Goal: Information Seeking & Learning: Learn about a topic

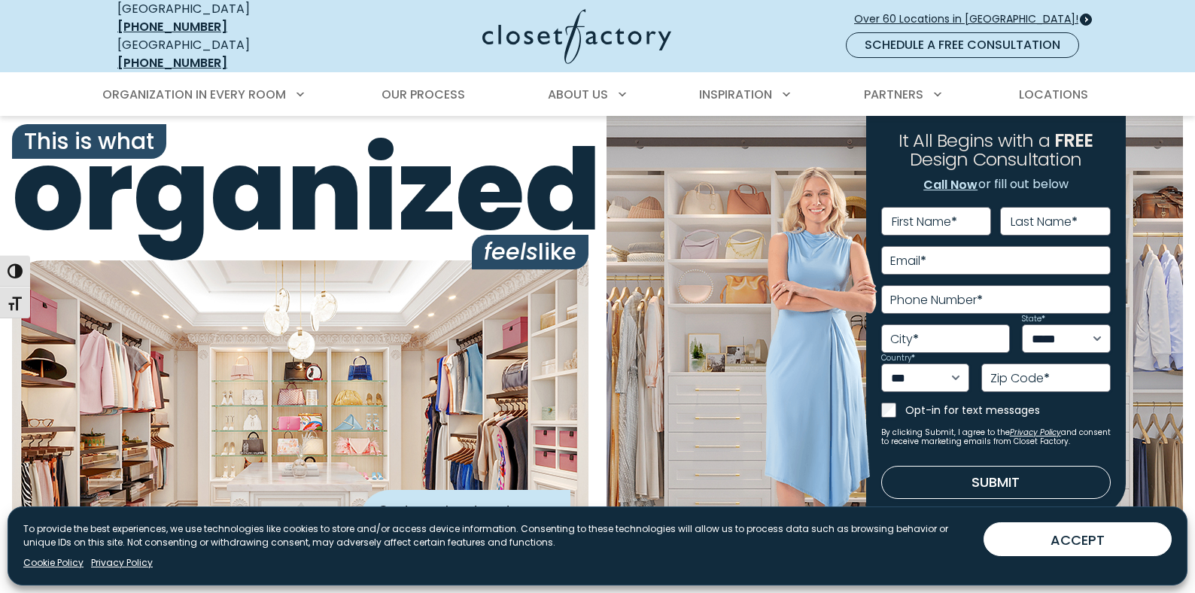
click at [968, 12] on span "Over 60 Locations in [GEOGRAPHIC_DATA]!" at bounding box center [972, 19] width 236 height 16
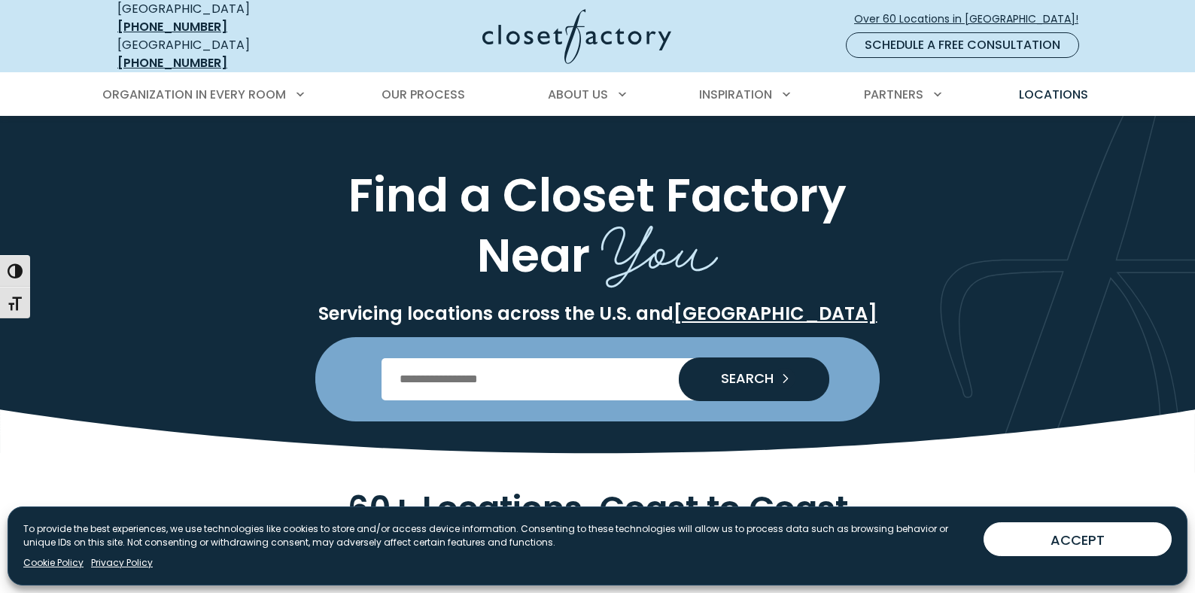
click at [467, 366] on input "Enter Postal Code" at bounding box center [597, 379] width 433 height 42
type input "*****"
click at [738, 372] on span "SEARCH" at bounding box center [741, 379] width 65 height 14
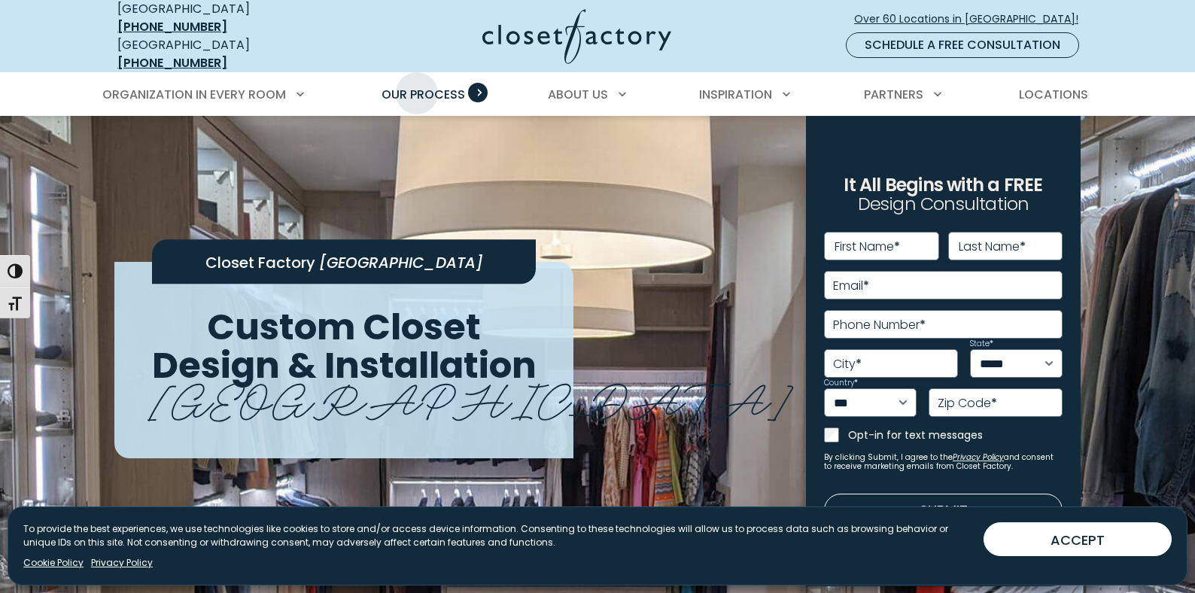
click at [417, 86] on span "Our Process" at bounding box center [423, 94] width 84 height 17
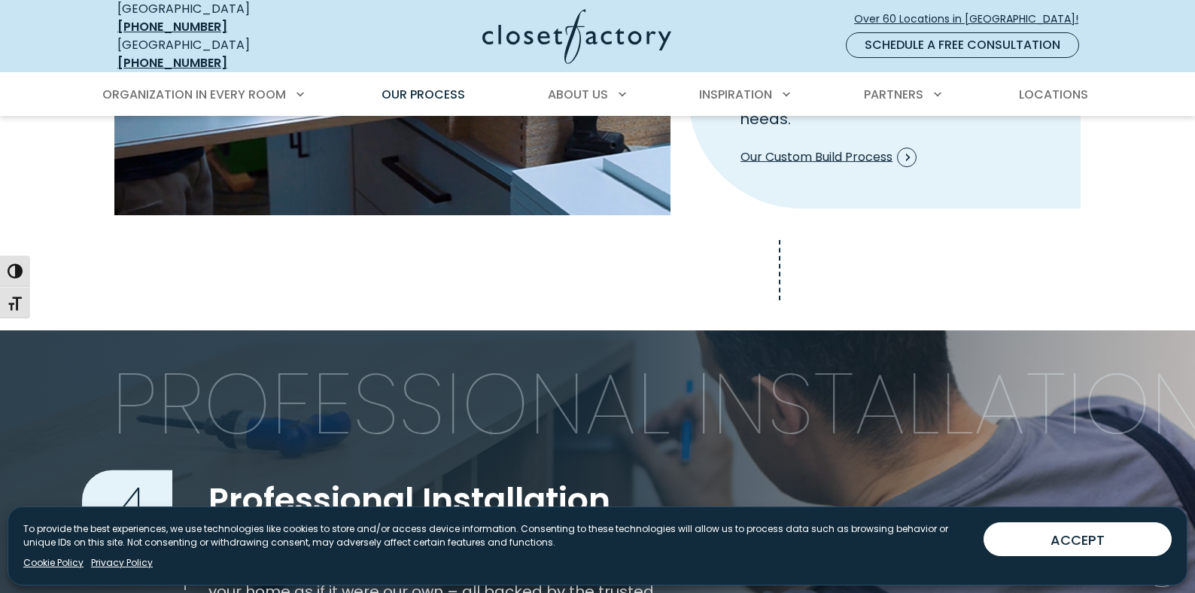
scroll to position [1580, 0]
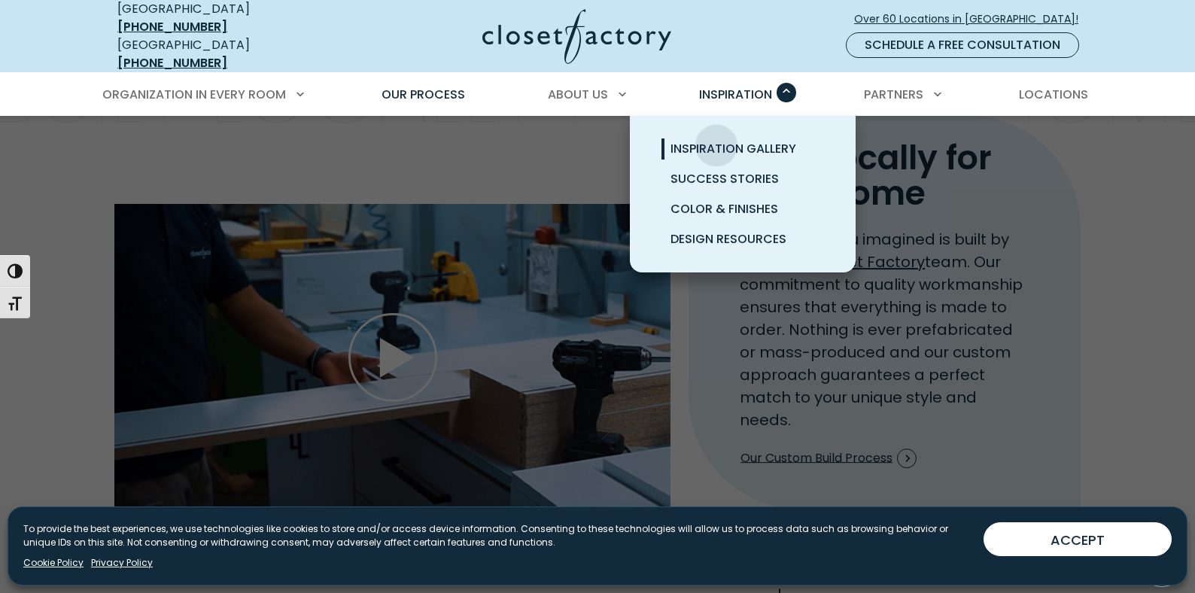
click at [716, 140] on span "Inspiration Gallery" at bounding box center [733, 148] width 126 height 17
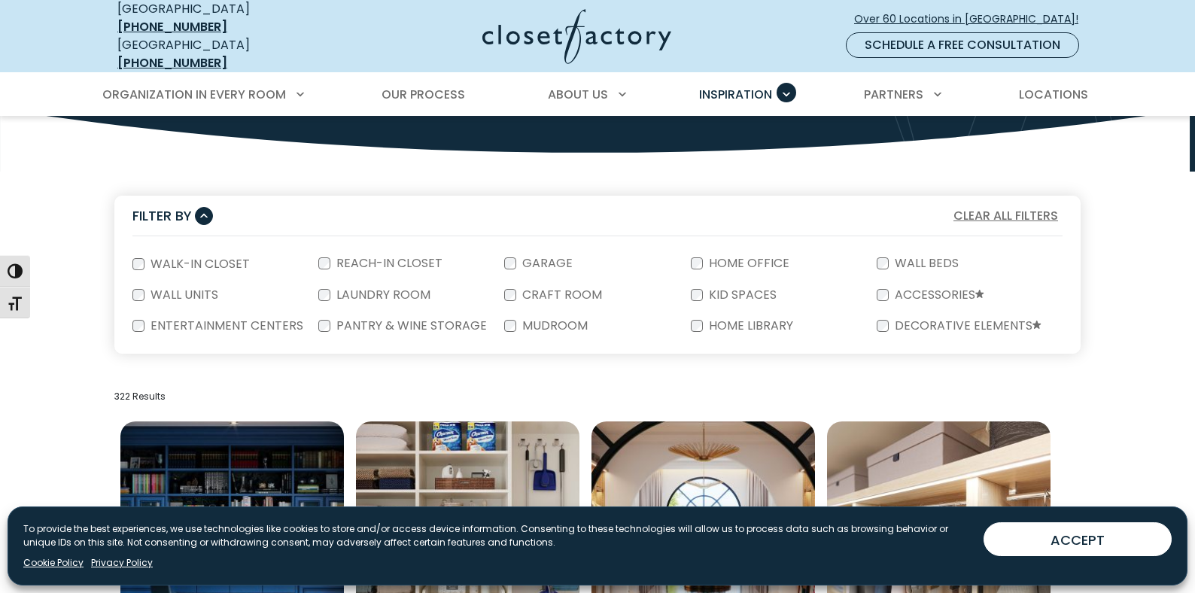
scroll to position [226, 0]
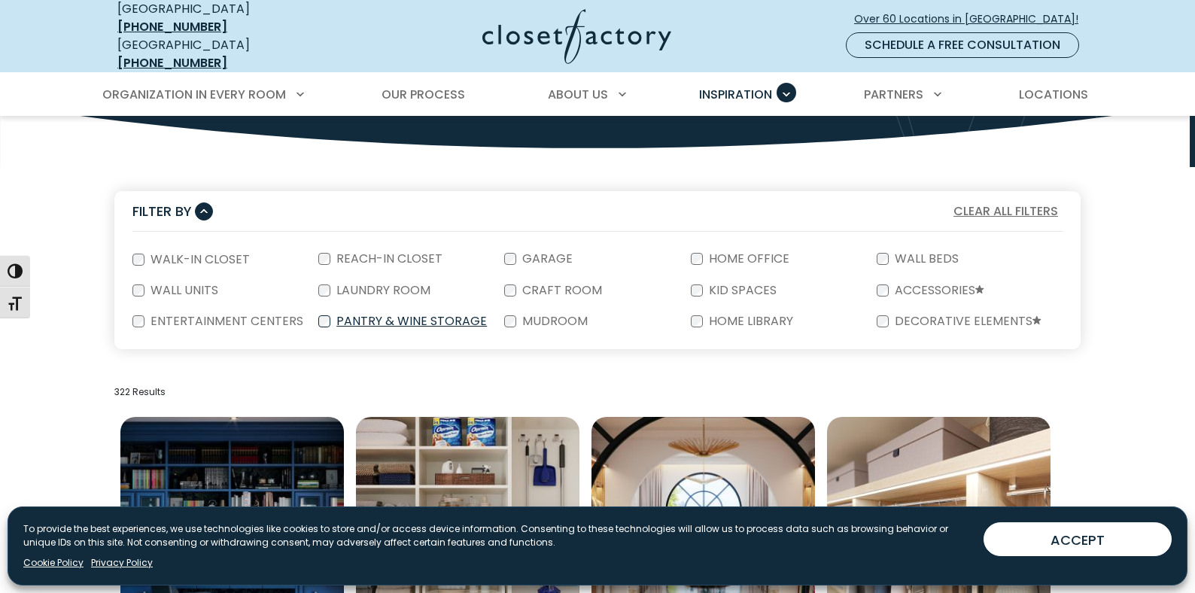
click at [394, 315] on label "Pantry & Wine Storage" at bounding box center [409, 321] width 159 height 12
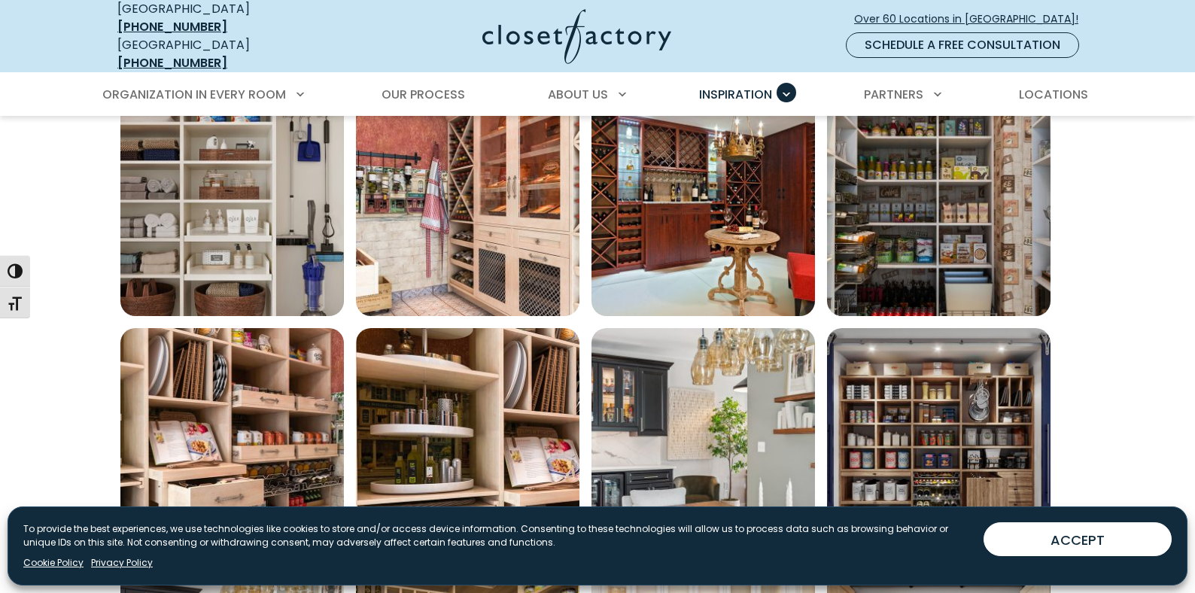
scroll to position [527, 0]
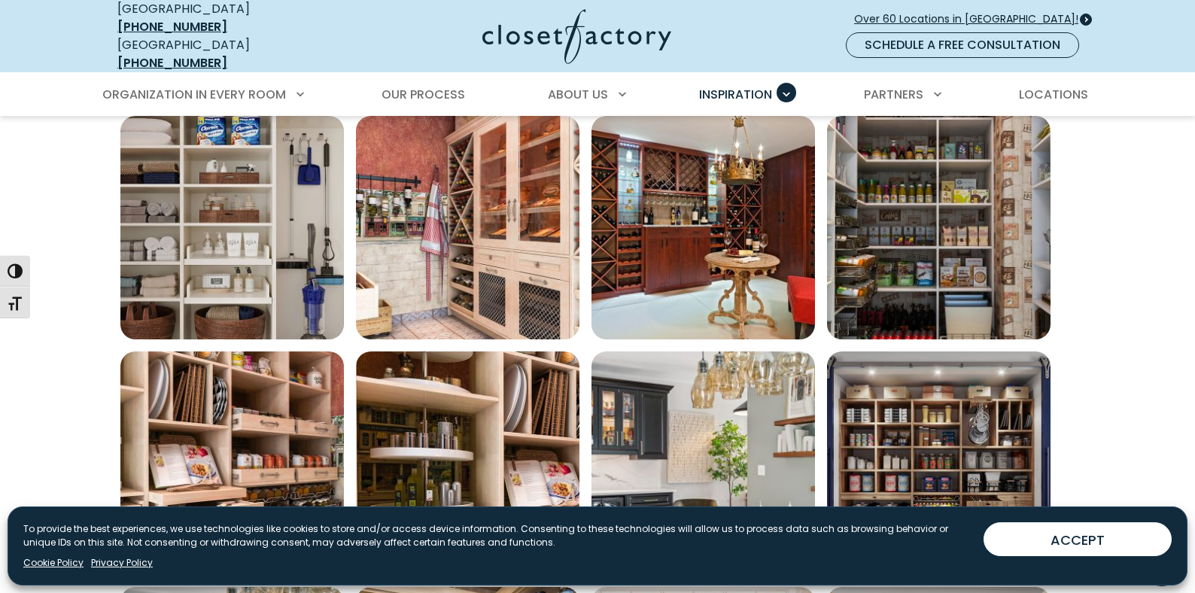
click at [1088, 14] on span at bounding box center [1086, 20] width 12 height 12
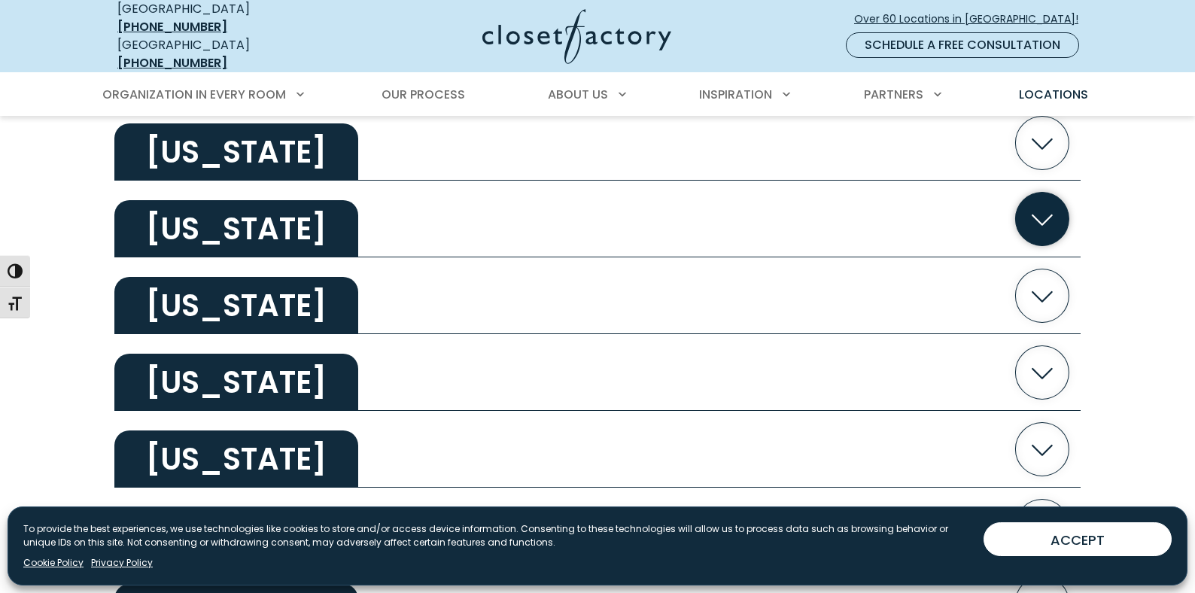
scroll to position [677, 0]
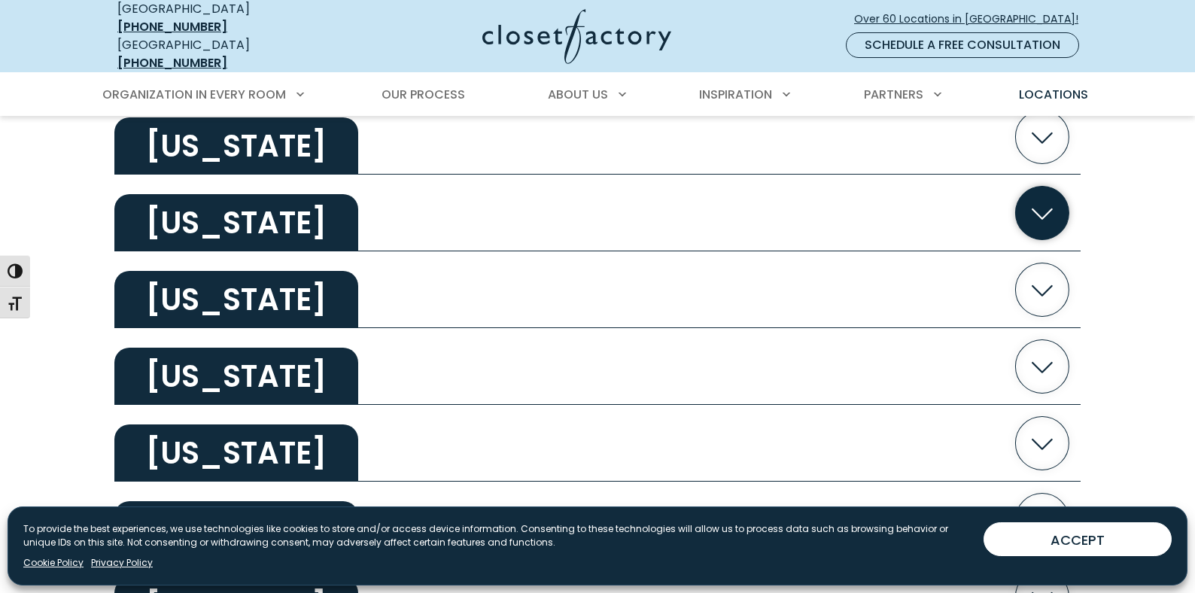
click at [206, 214] on h2 "[US_STATE]" at bounding box center [236, 222] width 244 height 57
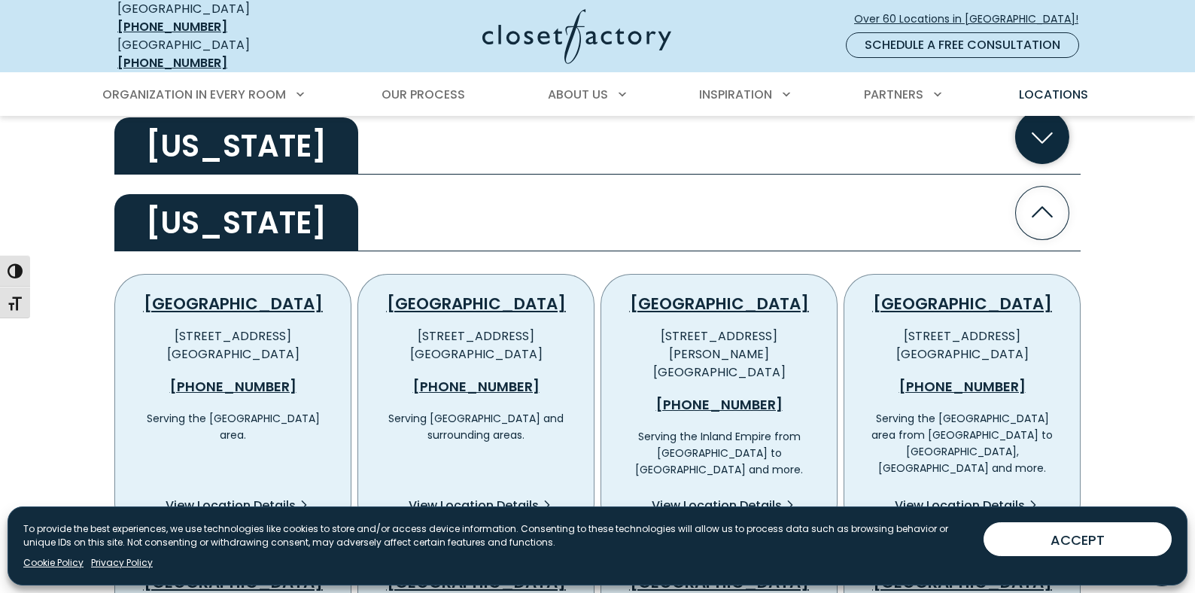
click at [1044, 132] on icon "button" at bounding box center [1041, 137] width 21 height 11
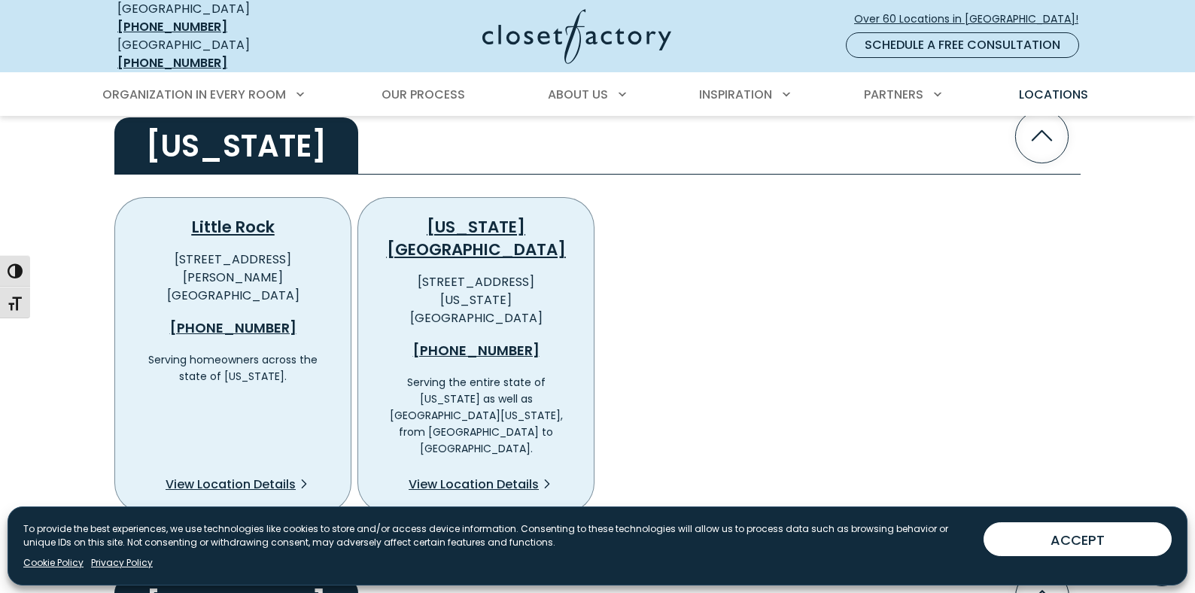
drag, startPoint x: 954, startPoint y: 220, endPoint x: 976, endPoint y: 198, distance: 31.4
click at [955, 214] on div "Little Rock 2216 Cantrell Road Little Rock, AR 72202 (501) 216-1230 Serving hom…" at bounding box center [597, 346] width 972 height 334
click at [1049, 122] on icon "button" at bounding box center [1042, 136] width 53 height 53
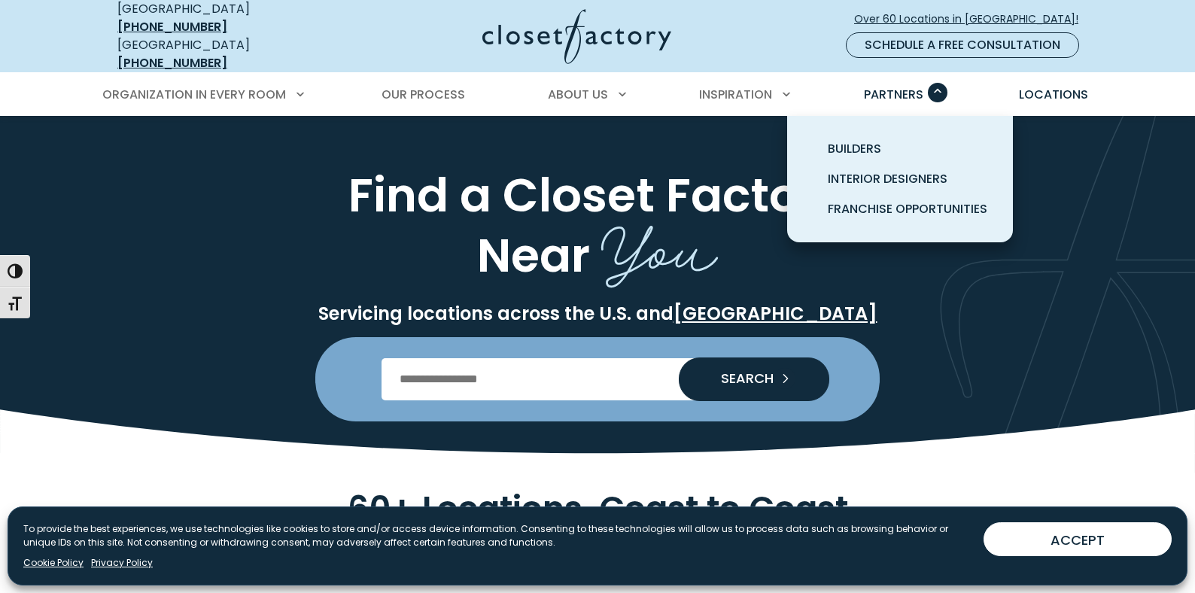
scroll to position [0, 0]
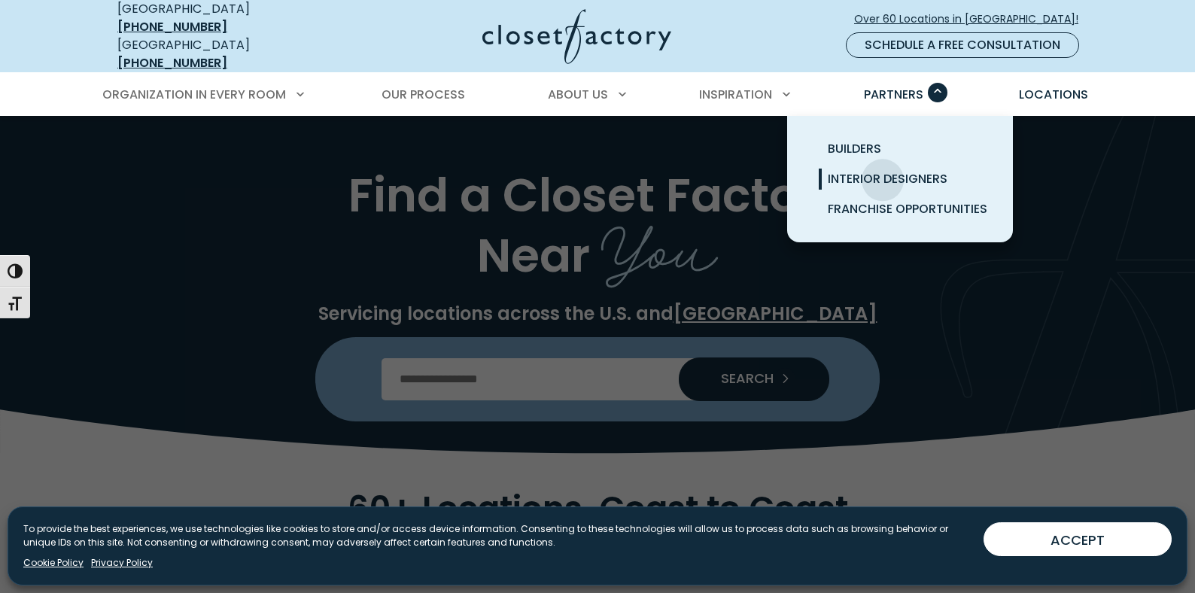
click at [883, 170] on span "Interior Designers" at bounding box center [888, 178] width 120 height 17
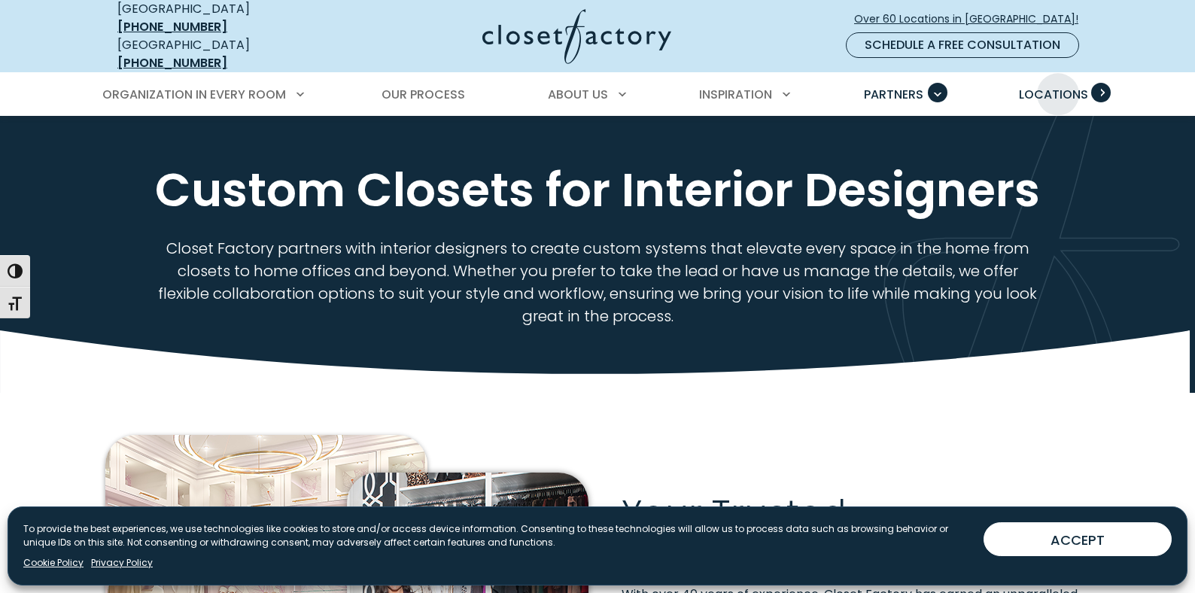
click at [1058, 86] on span "Locations" at bounding box center [1053, 94] width 69 height 17
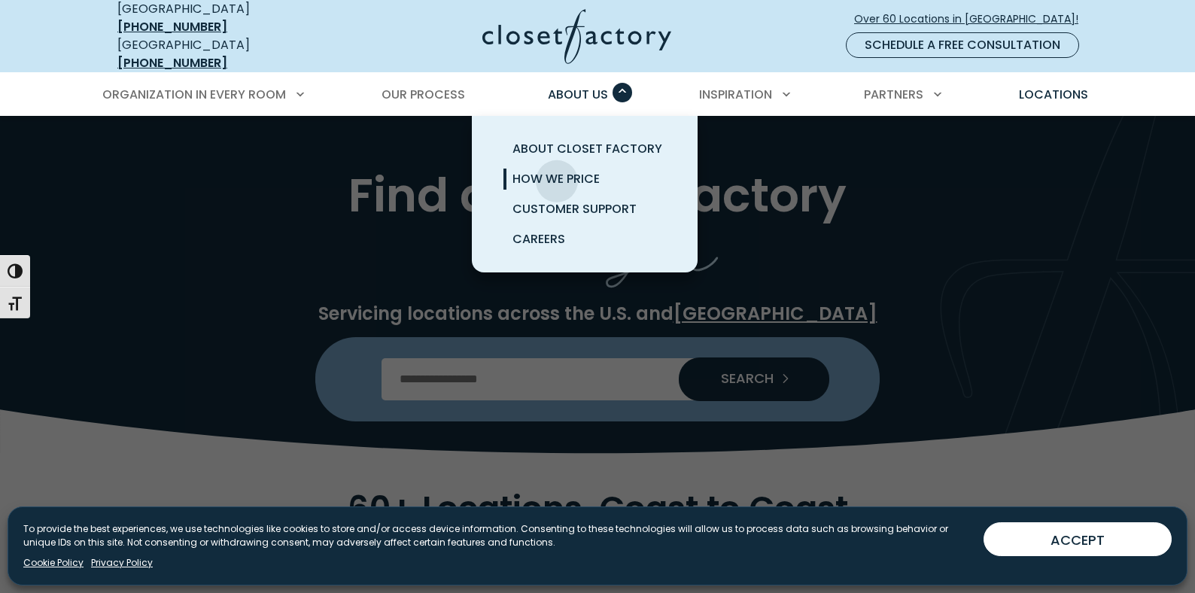
click at [557, 170] on span "How We Price" at bounding box center [555, 178] width 87 height 17
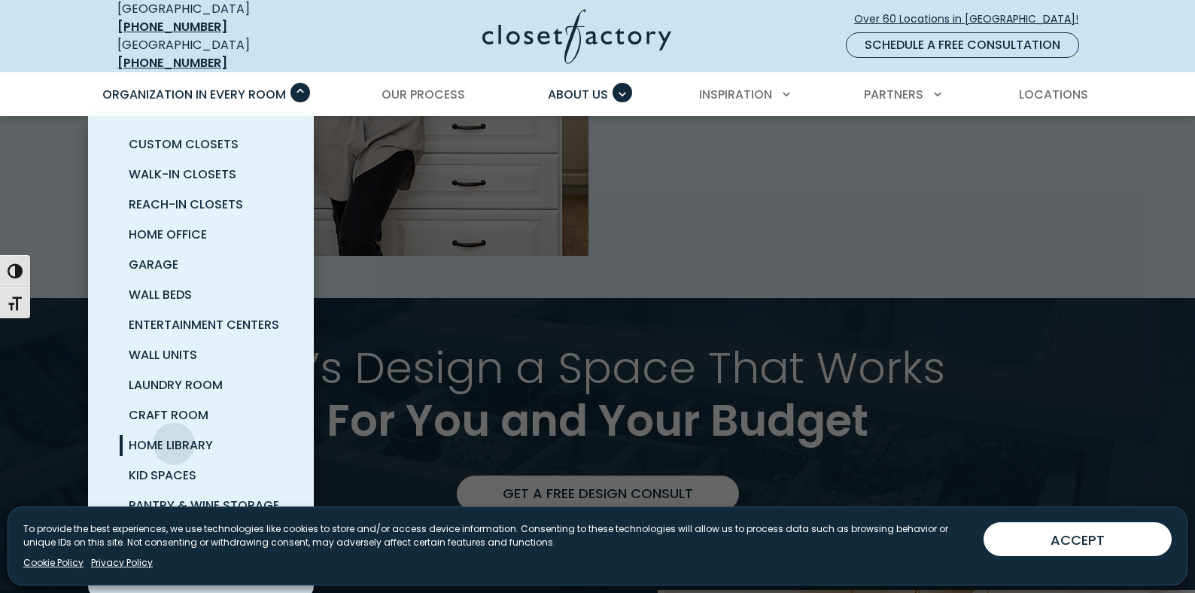
scroll to position [5, 0]
click at [216, 497] on span "Pantry & Wine Storage" at bounding box center [204, 505] width 150 height 17
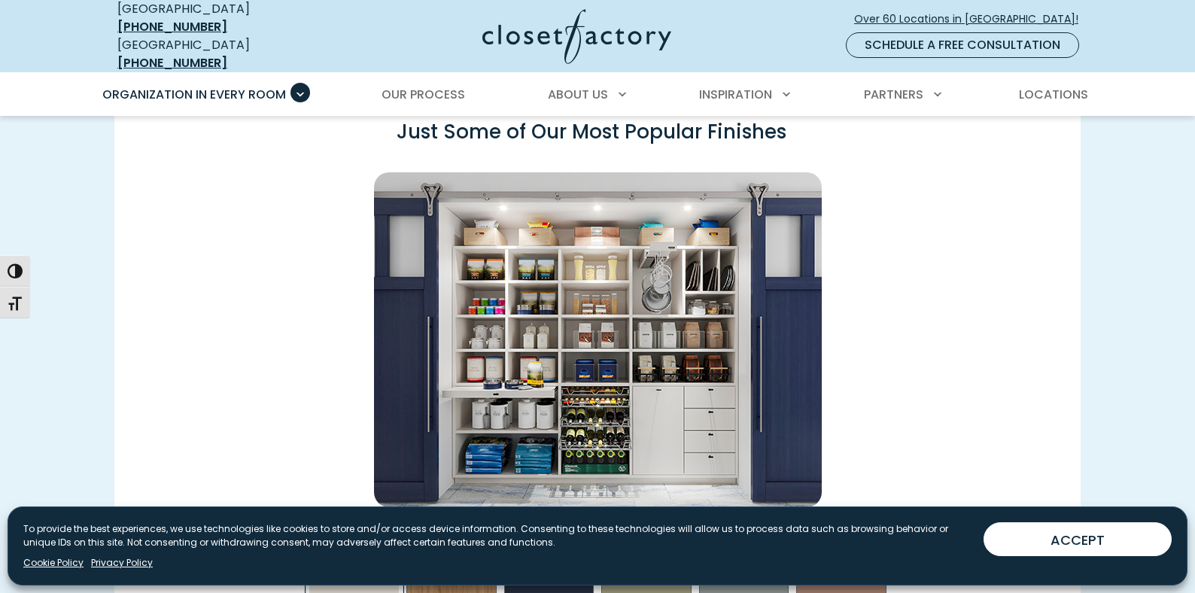
scroll to position [2332, 0]
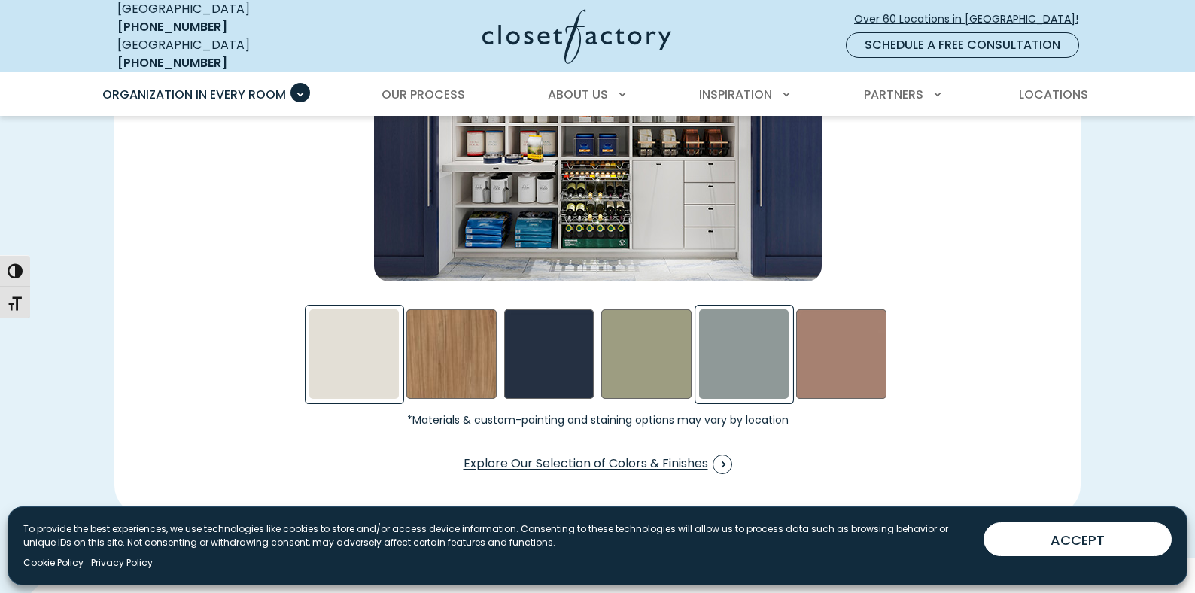
click at [739, 360] on div "Steel Blue Swatch" at bounding box center [744, 354] width 90 height 90
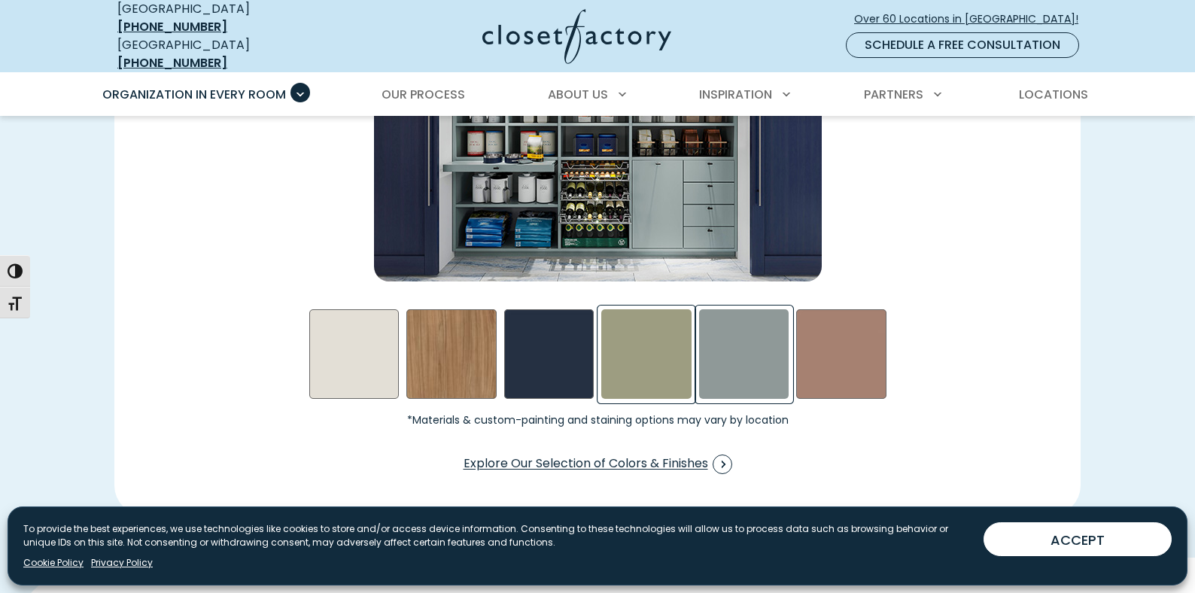
click at [655, 354] on div "Sage Swatch" at bounding box center [646, 354] width 90 height 90
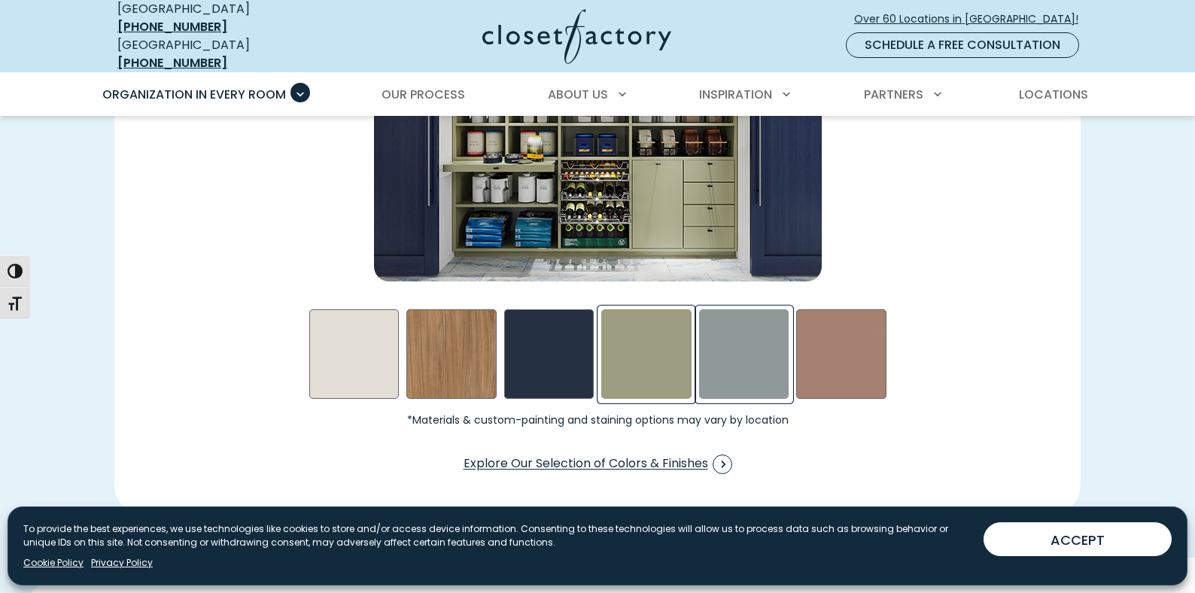
click at [755, 330] on div "Steel Blue Swatch" at bounding box center [744, 354] width 90 height 90
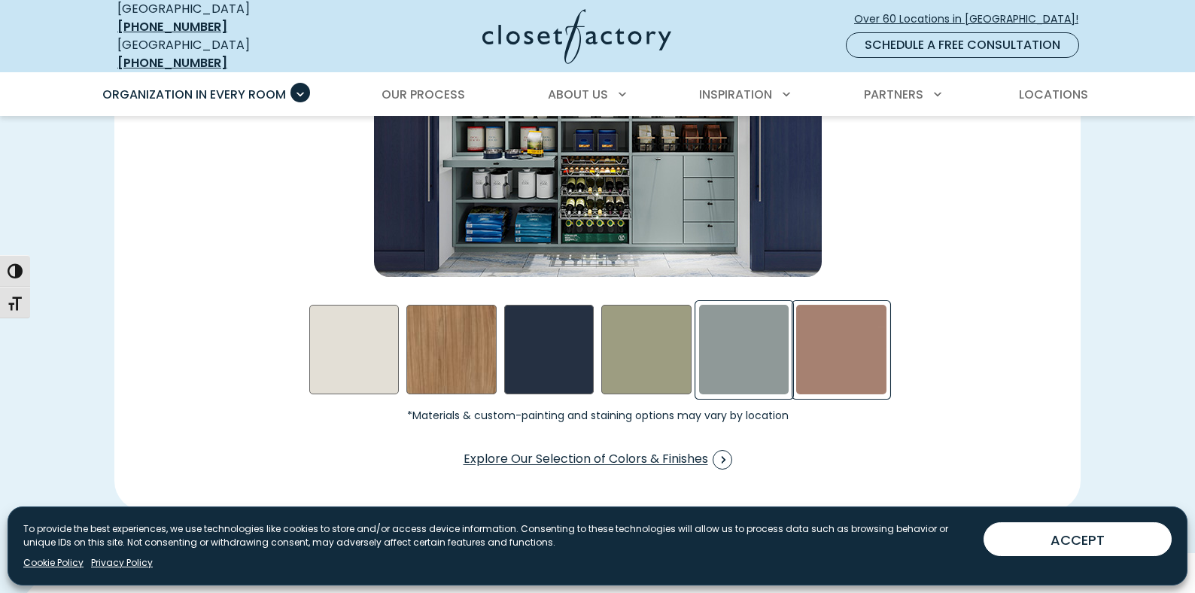
scroll to position [2408, 0]
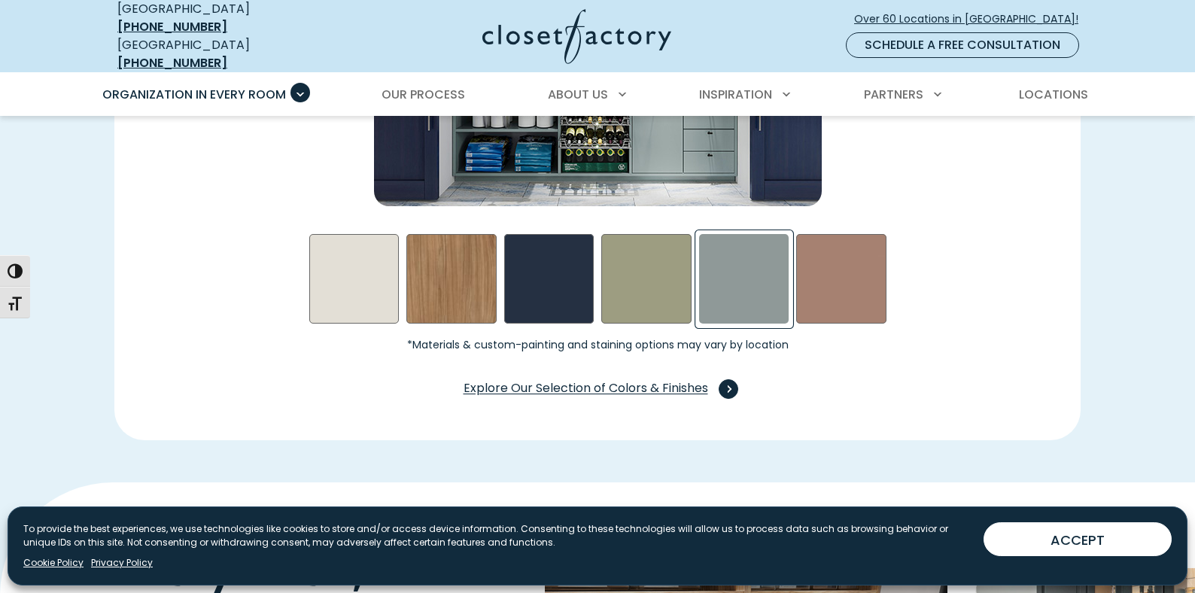
click at [725, 379] on span "Swatch Grid" at bounding box center [729, 389] width 20 height 20
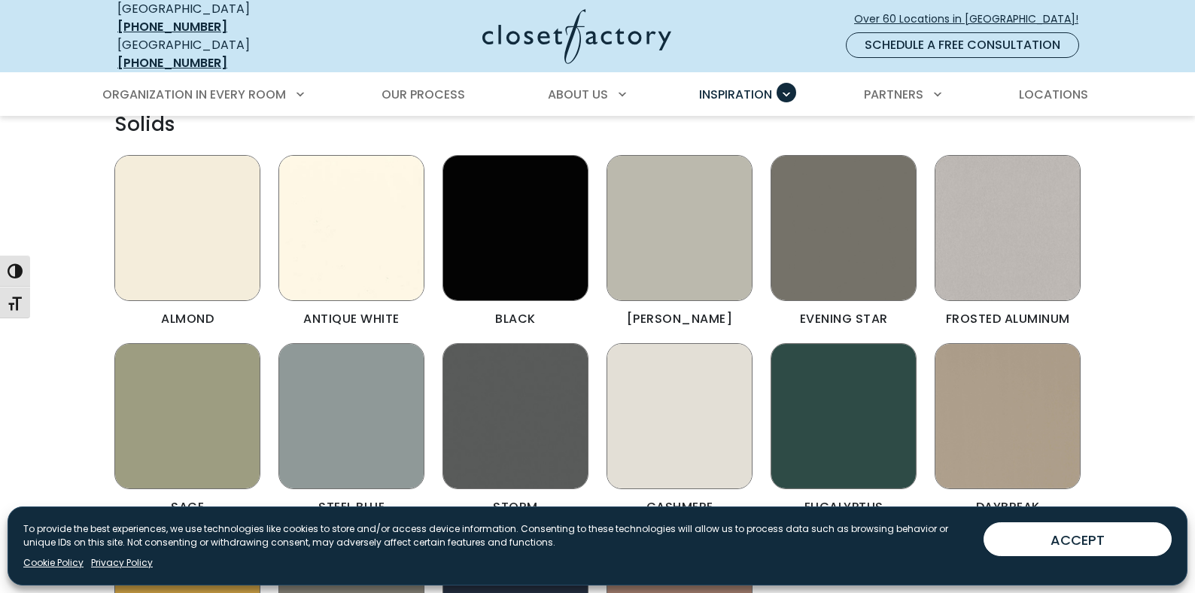
scroll to position [1956, 0]
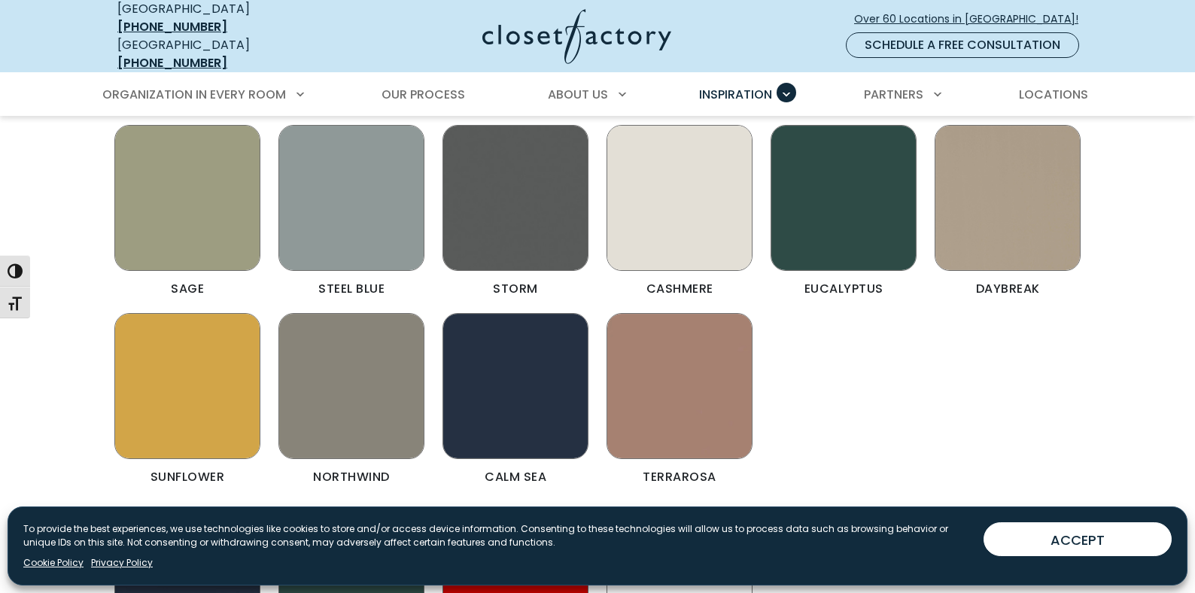
click at [354, 214] on img "Color & Finishes" at bounding box center [351, 198] width 146 height 146
drag, startPoint x: 354, startPoint y: 214, endPoint x: 719, endPoint y: 260, distance: 367.7
click at [356, 214] on img "Color & Finishes" at bounding box center [351, 198] width 146 height 146
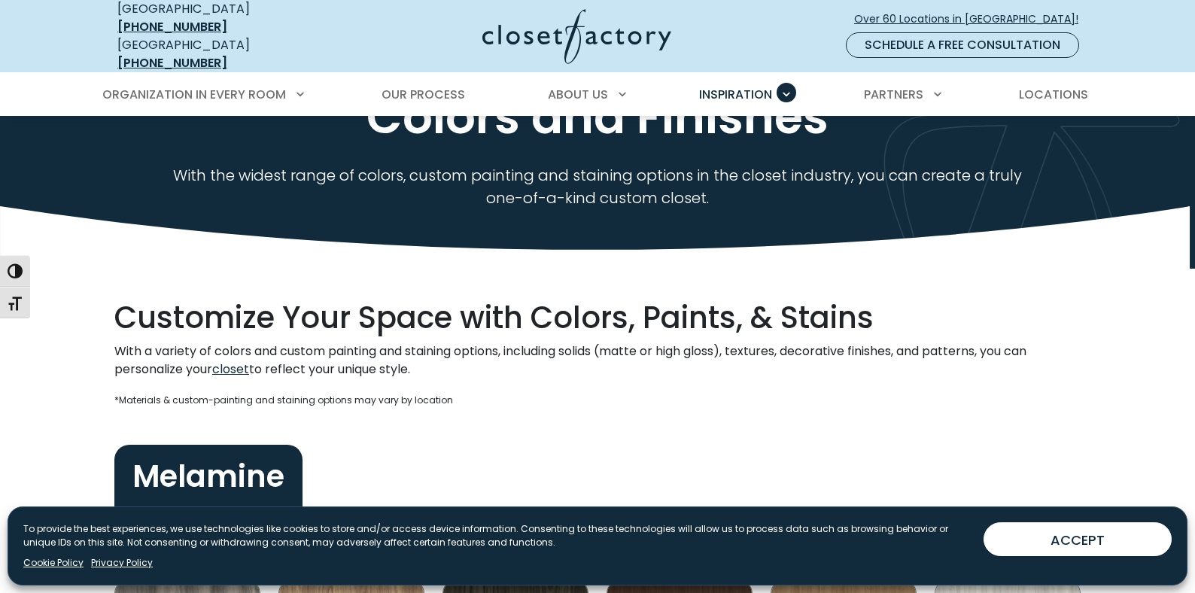
scroll to position [0, 0]
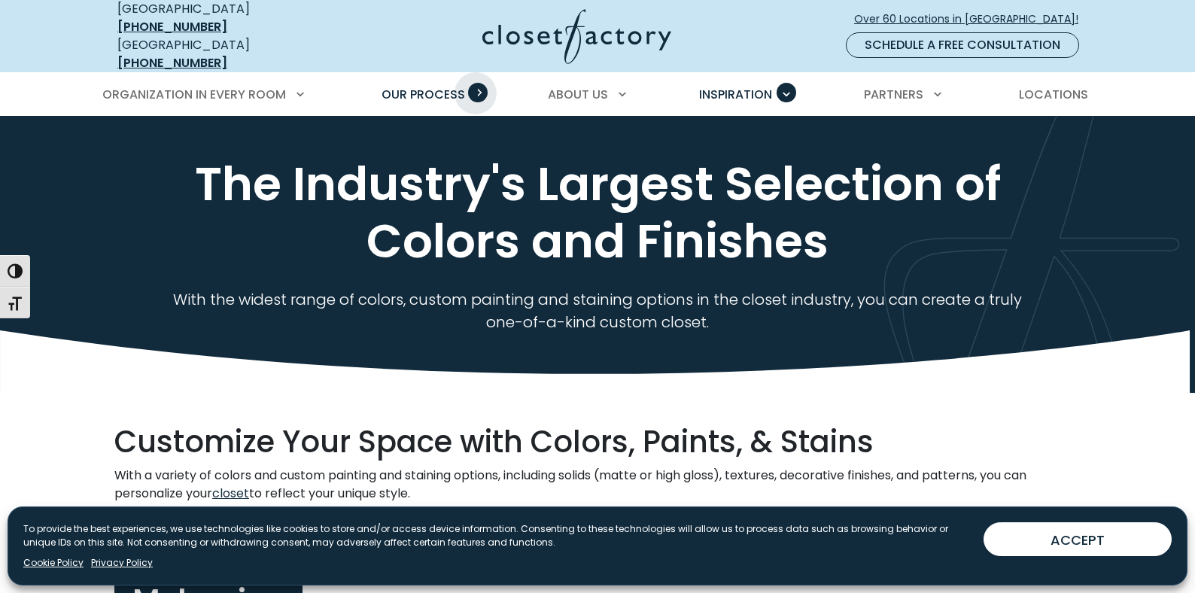
click at [475, 83] on span "Primary Menu" at bounding box center [478, 93] width 20 height 20
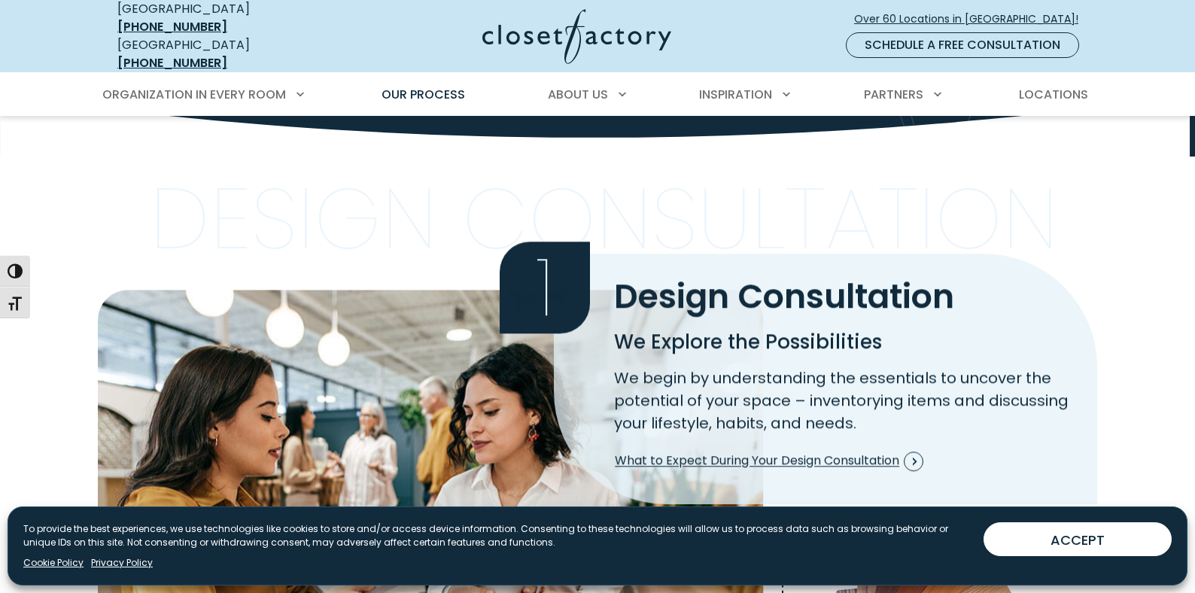
scroll to position [376, 0]
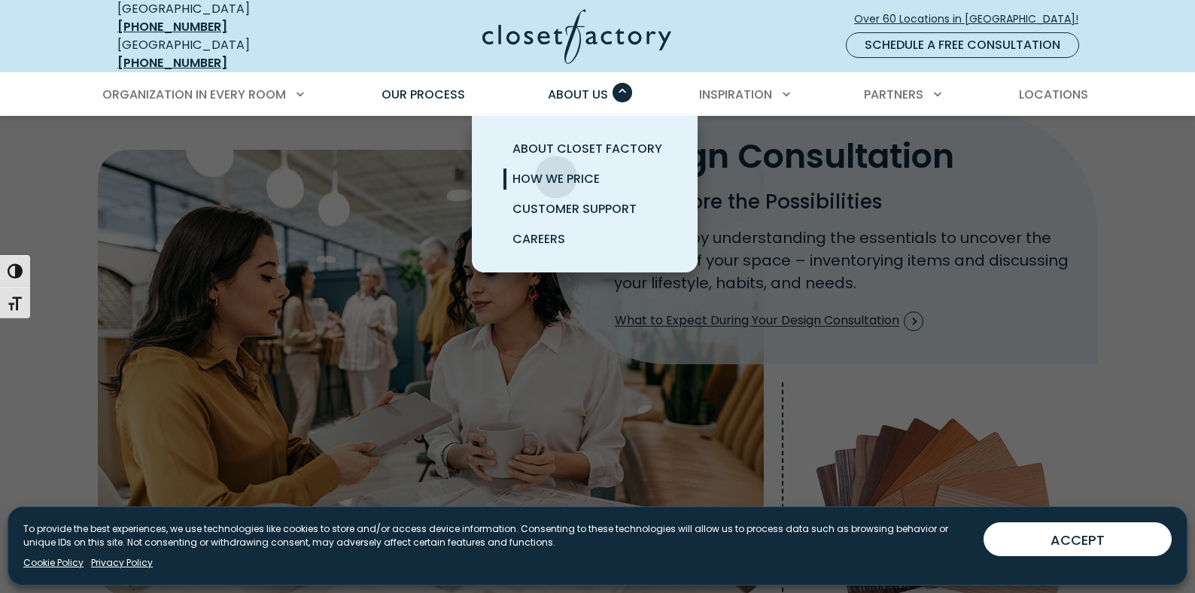
click at [556, 170] on span "How We Price" at bounding box center [555, 178] width 87 height 17
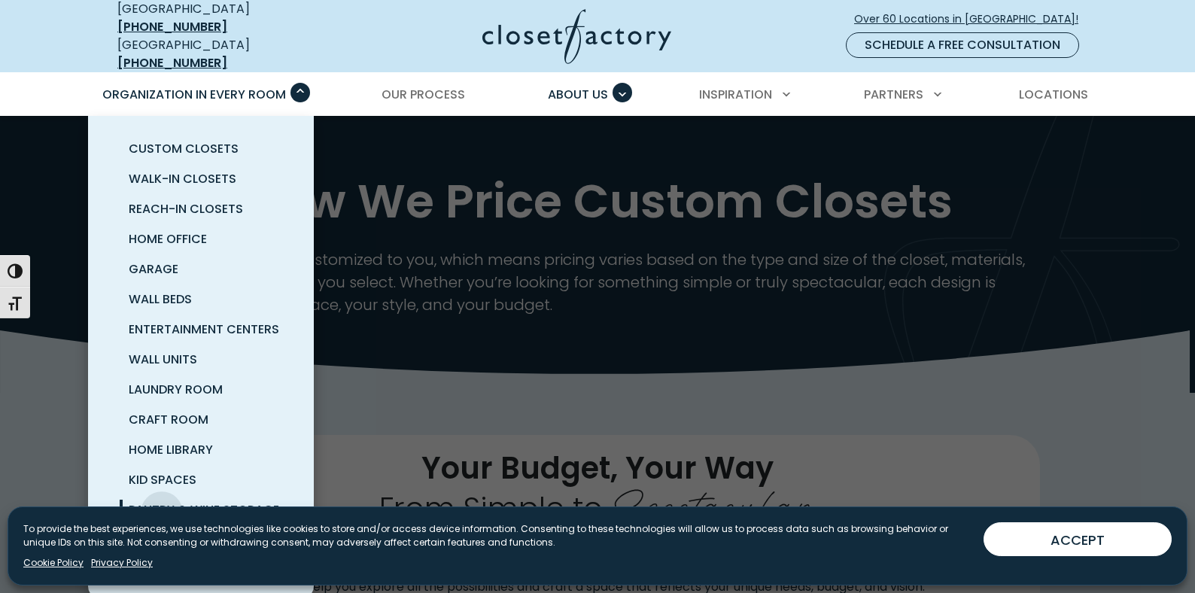
click at [163, 501] on span "Pantry & Wine Storage" at bounding box center [204, 509] width 150 height 17
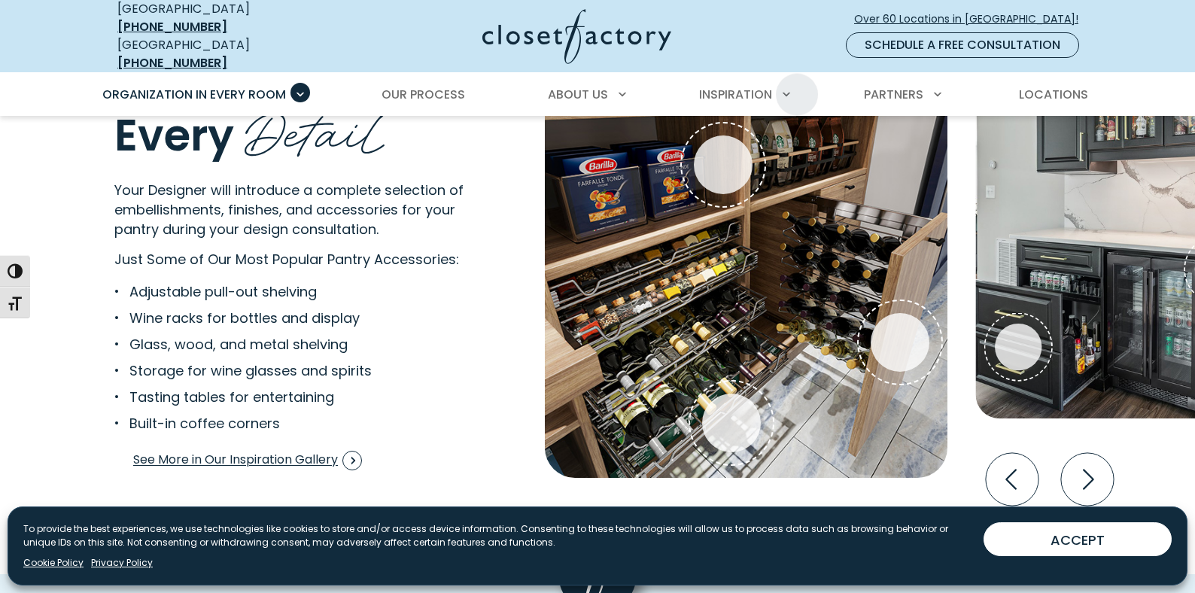
scroll to position [3009, 0]
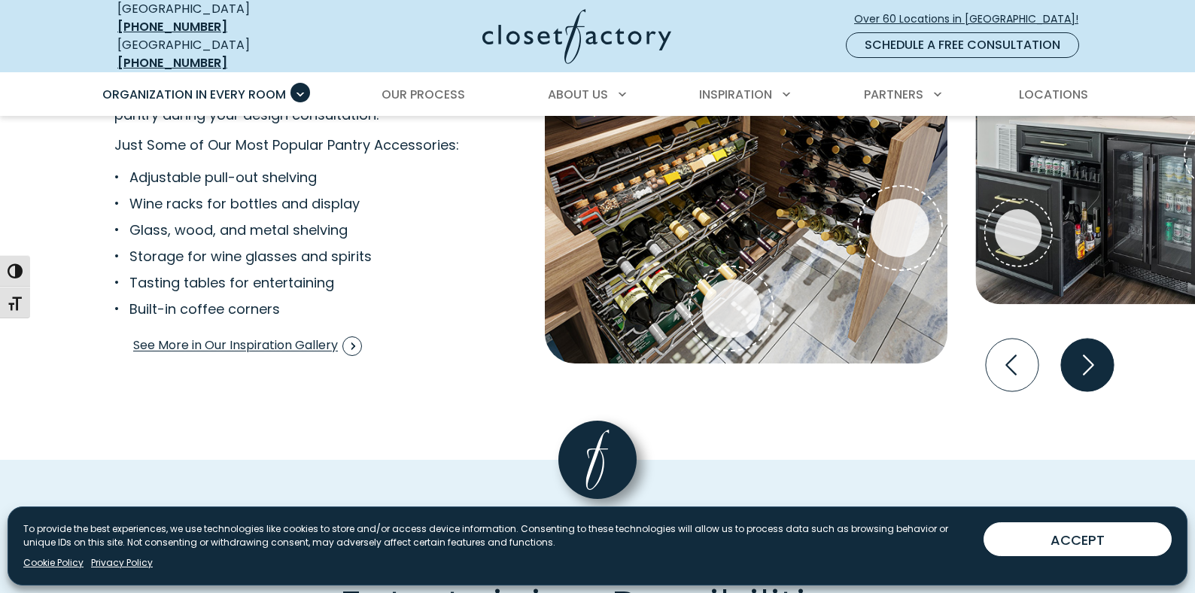
click at [1081, 354] on icon "Next slide" at bounding box center [1087, 365] width 53 height 53
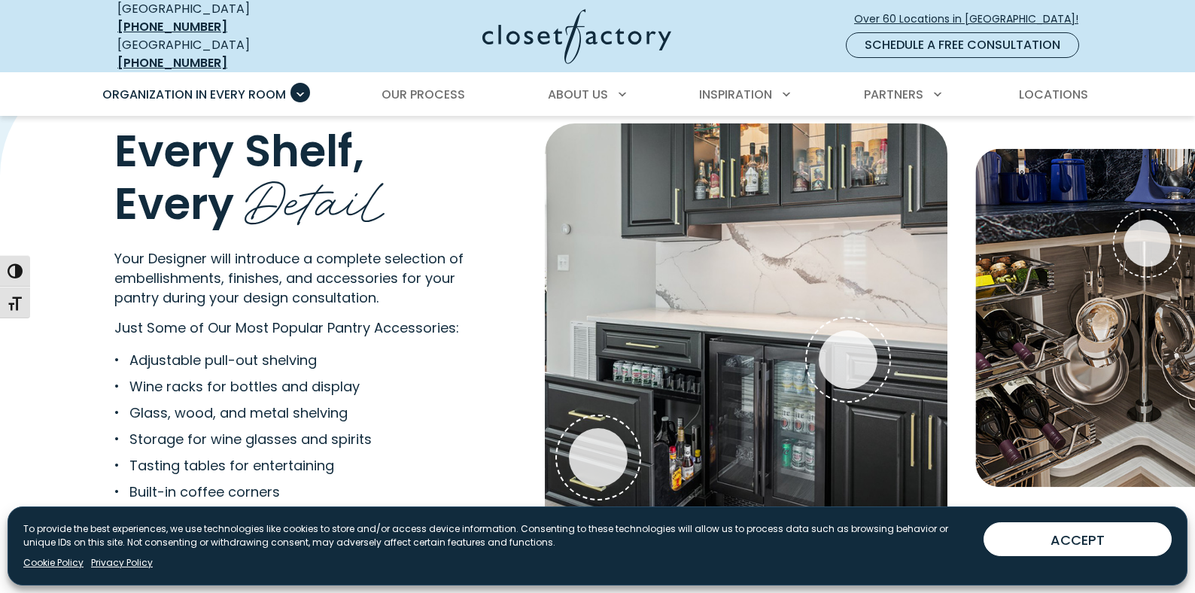
scroll to position [2859, 0]
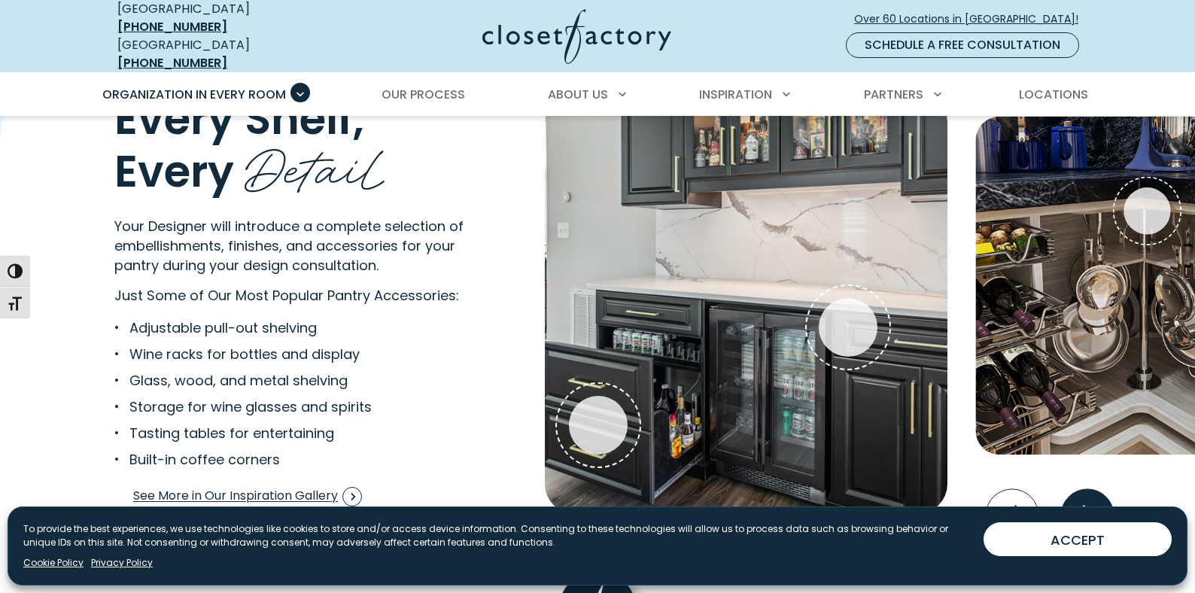
click at [1089, 496] on icon "Next slide" at bounding box center [1087, 515] width 53 height 53
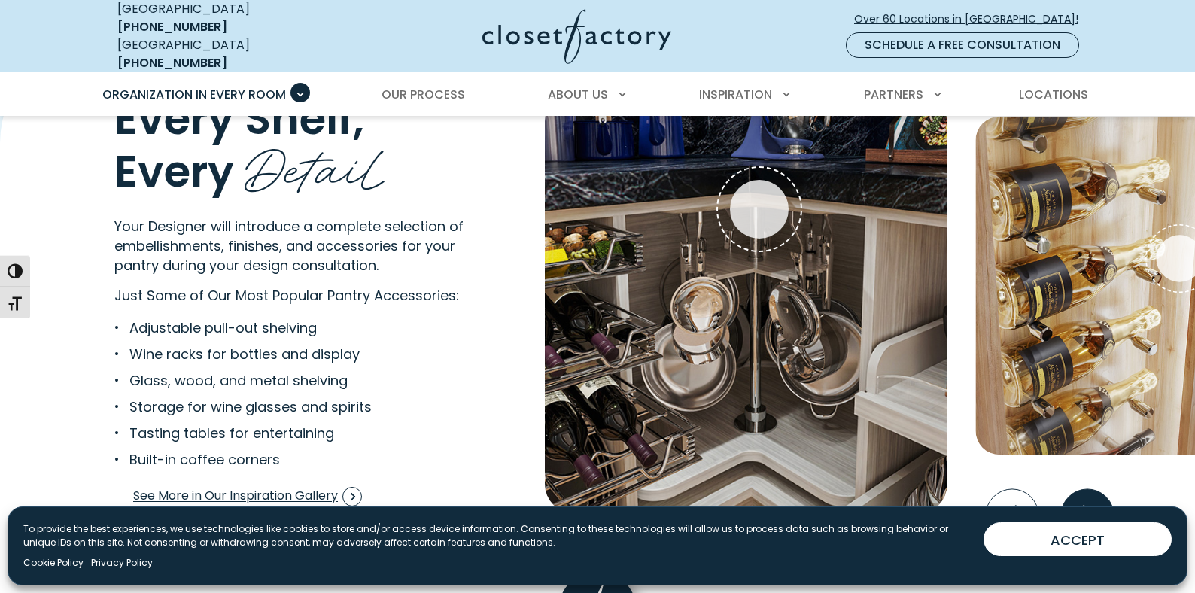
click at [1089, 496] on icon "Next slide" at bounding box center [1087, 515] width 53 height 53
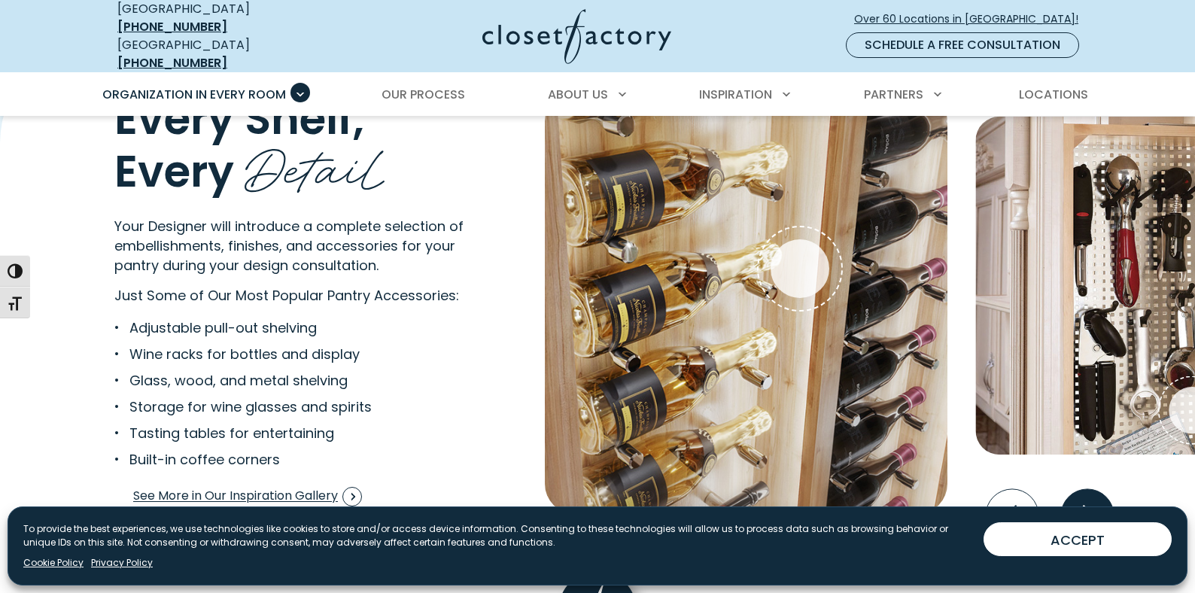
click at [1089, 496] on icon "Next slide" at bounding box center [1087, 515] width 53 height 53
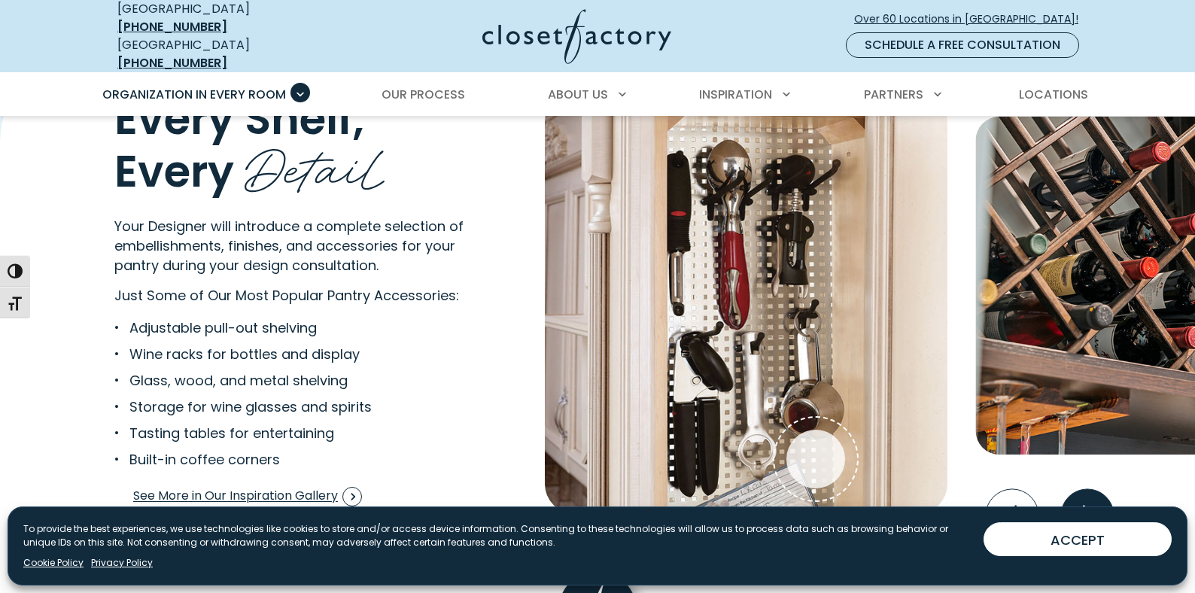
click at [1089, 505] on icon "Next slide" at bounding box center [1088, 515] width 11 height 20
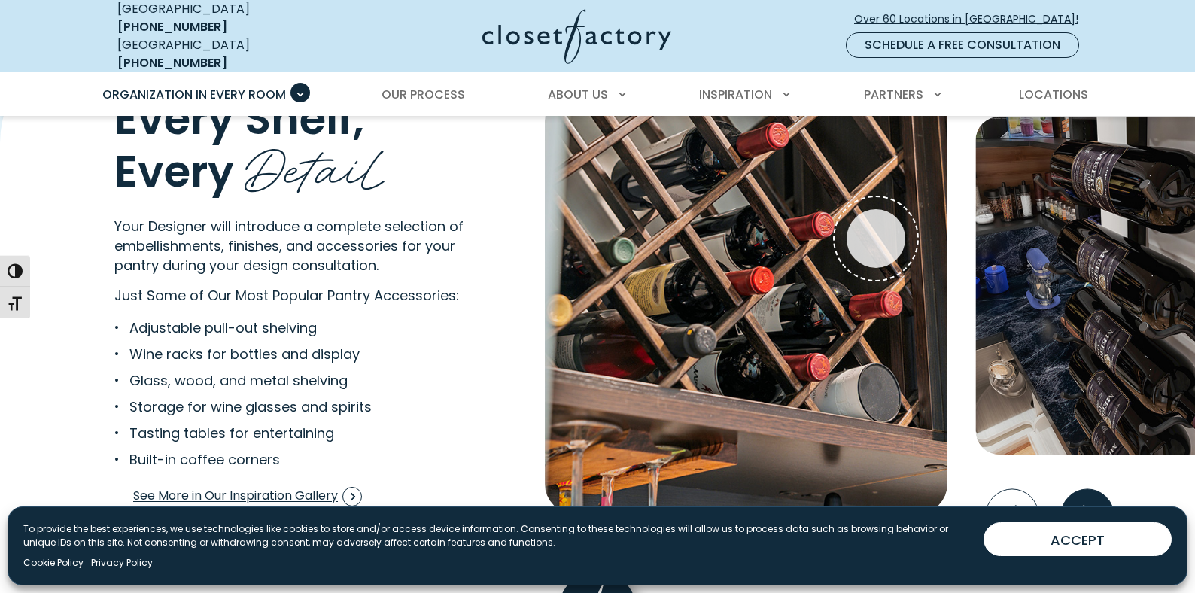
click at [1090, 505] on icon "Next slide" at bounding box center [1088, 515] width 11 height 20
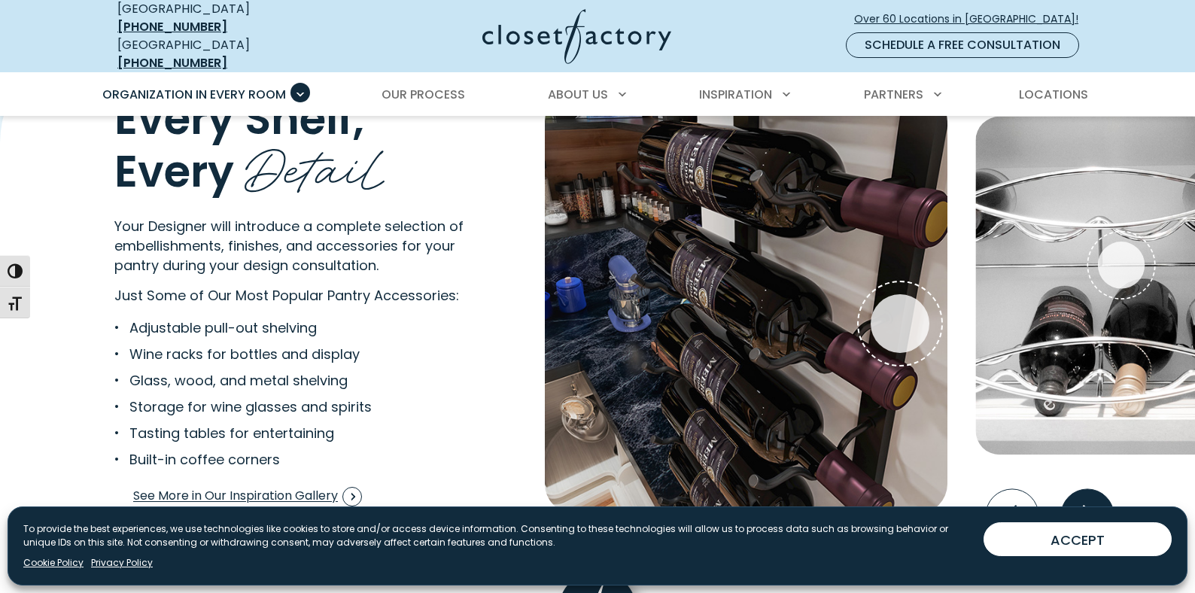
click at [1091, 505] on icon "Next slide" at bounding box center [1088, 515] width 11 height 20
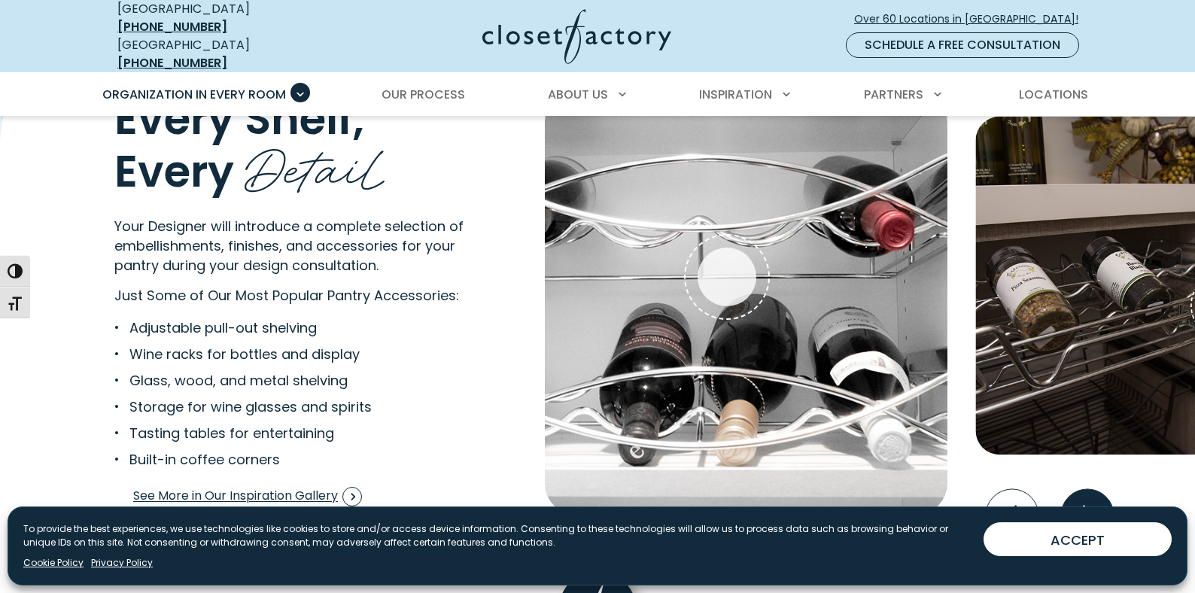
click at [1091, 505] on icon "Next slide" at bounding box center [1088, 515] width 11 height 20
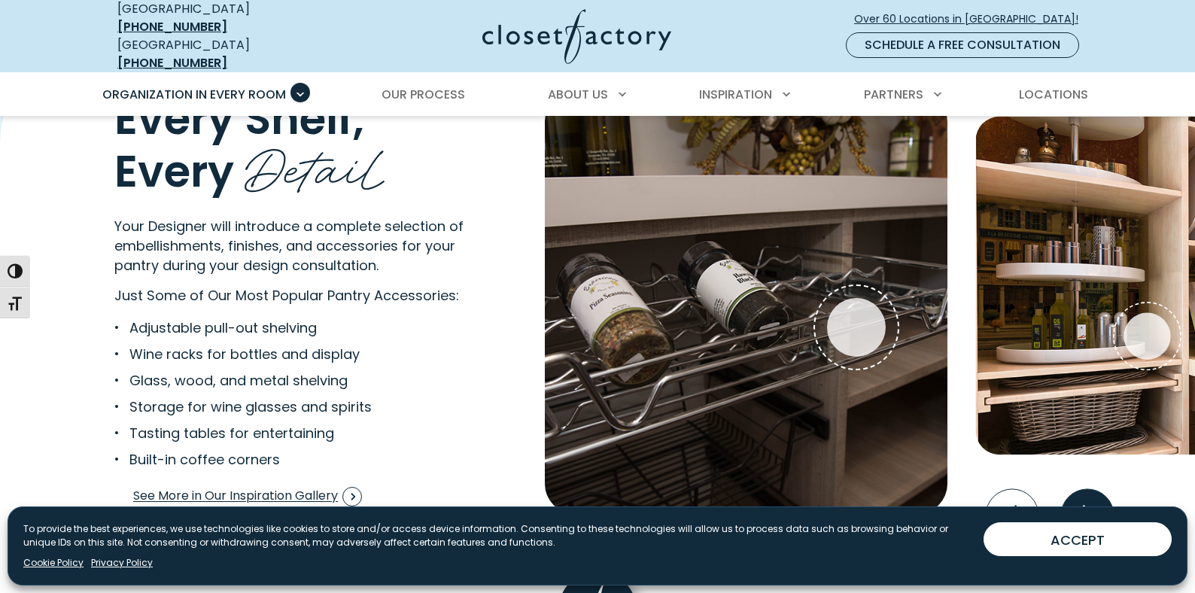
click at [1091, 505] on icon "Next slide" at bounding box center [1088, 515] width 11 height 20
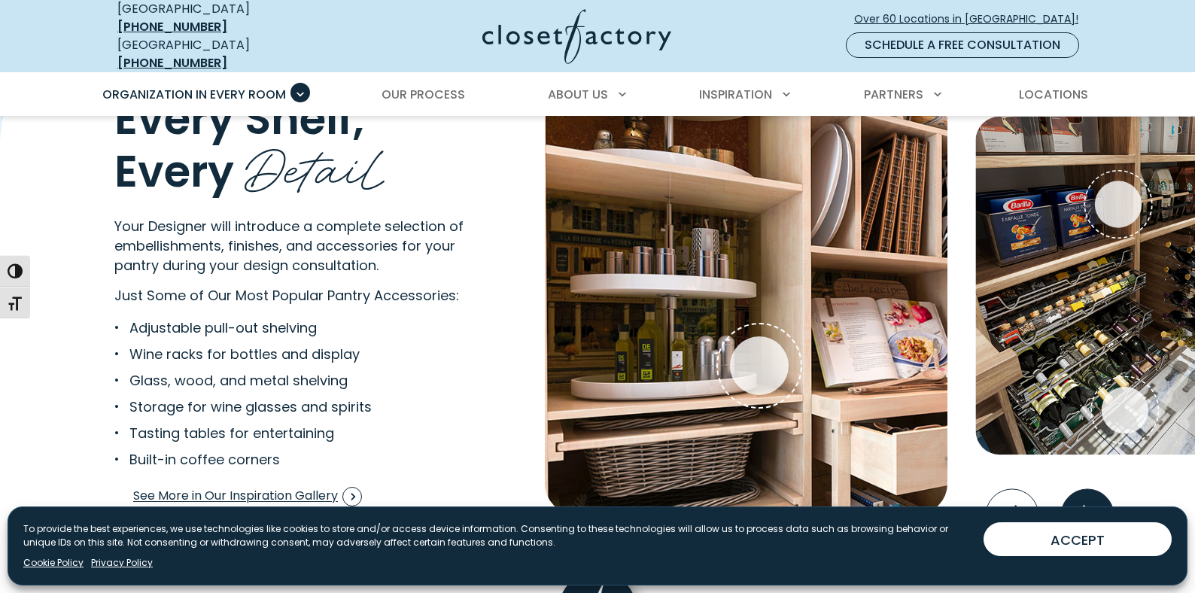
click at [1091, 505] on icon "Next slide" at bounding box center [1088, 515] width 11 height 20
